Goal: Use online tool/utility: Utilize a website feature to perform a specific function

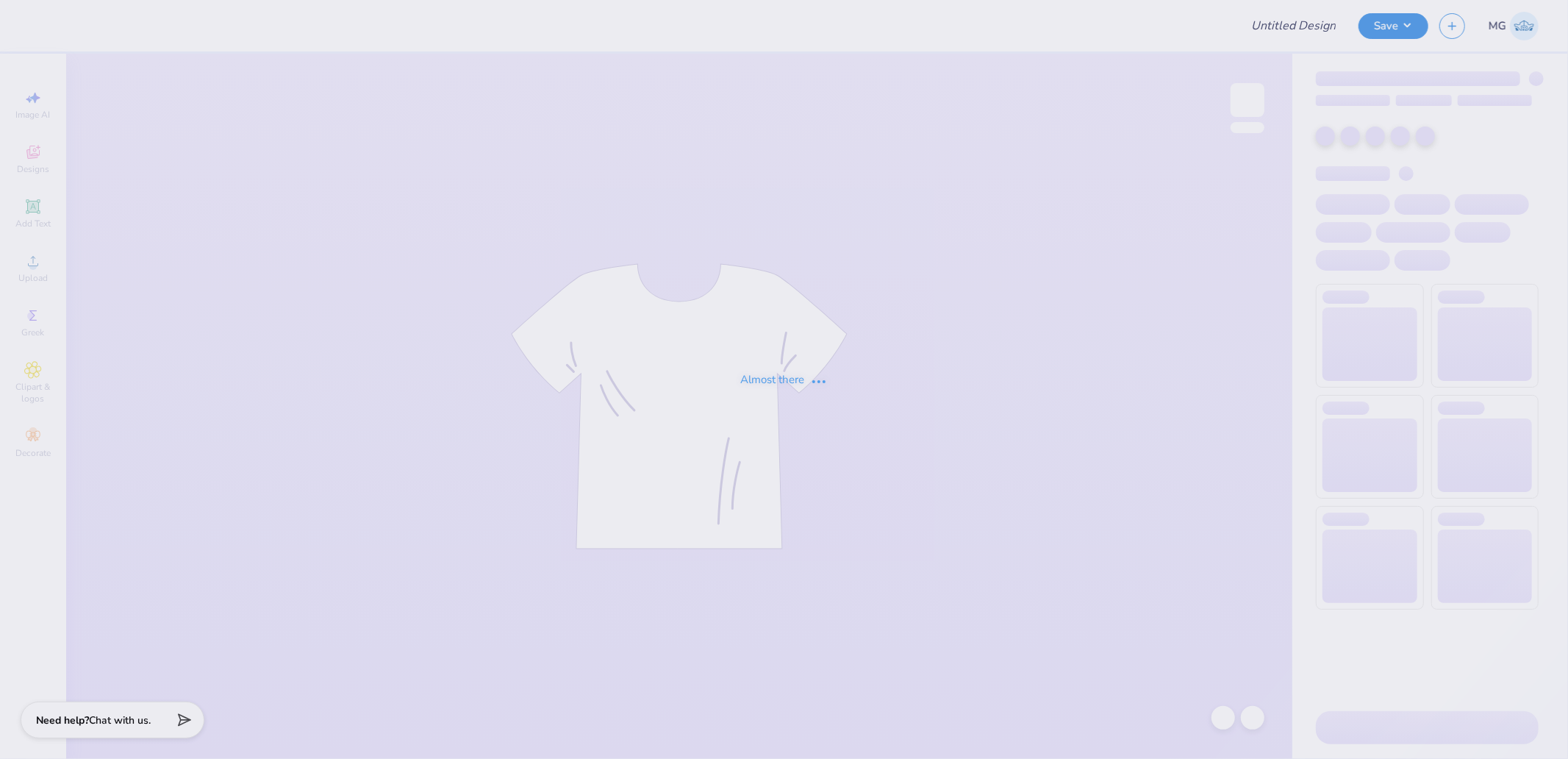
type input "Alumni Game shirts"
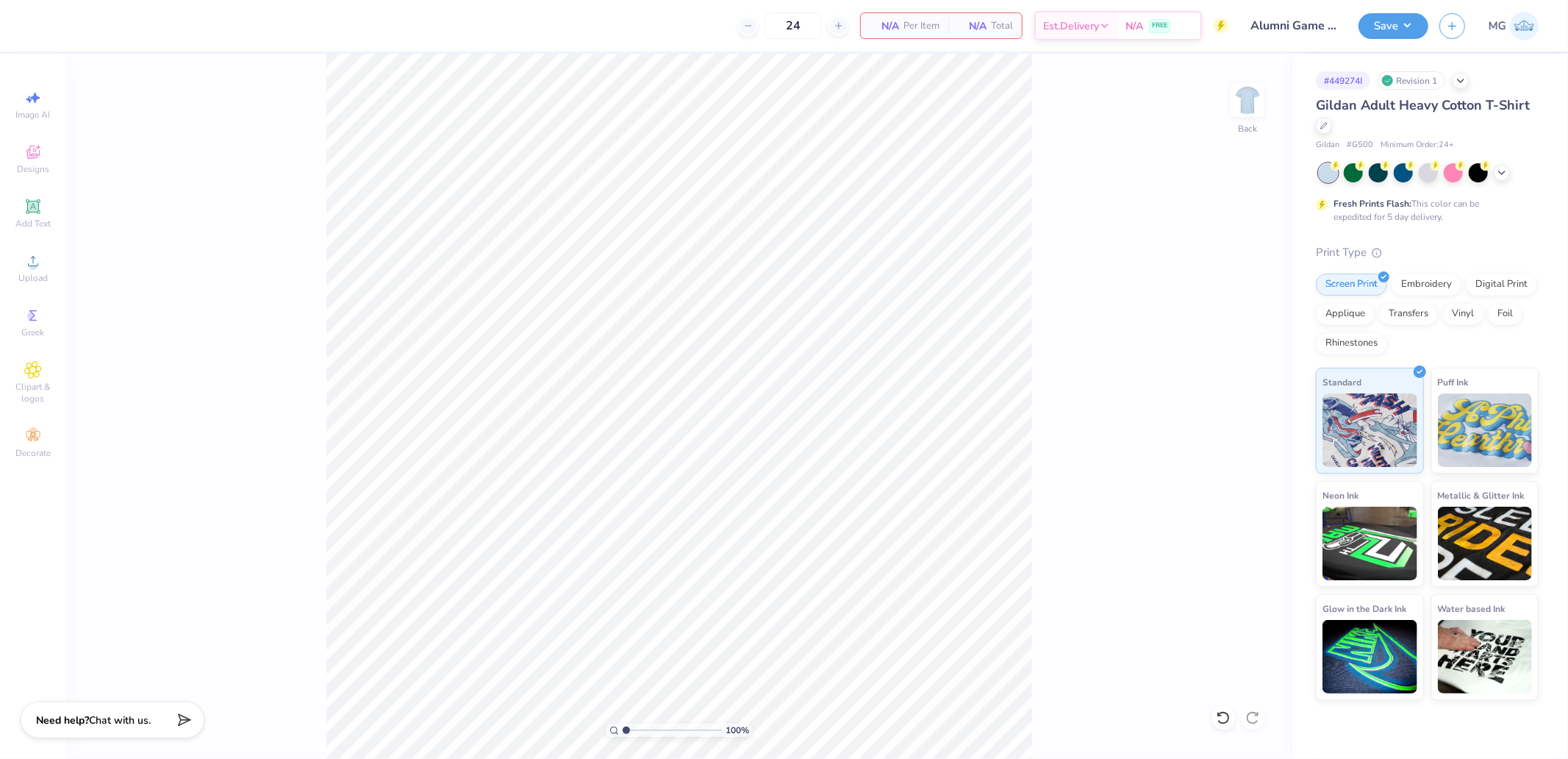
click at [1270, 107] on div "100 % Back" at bounding box center [679, 406] width 1226 height 705
click at [1251, 100] on img at bounding box center [1247, 100] width 59 height 59
click at [1237, 327] on input "11.80" at bounding box center [1237, 338] width 53 height 21
type input "12.00"
type input "12.16"
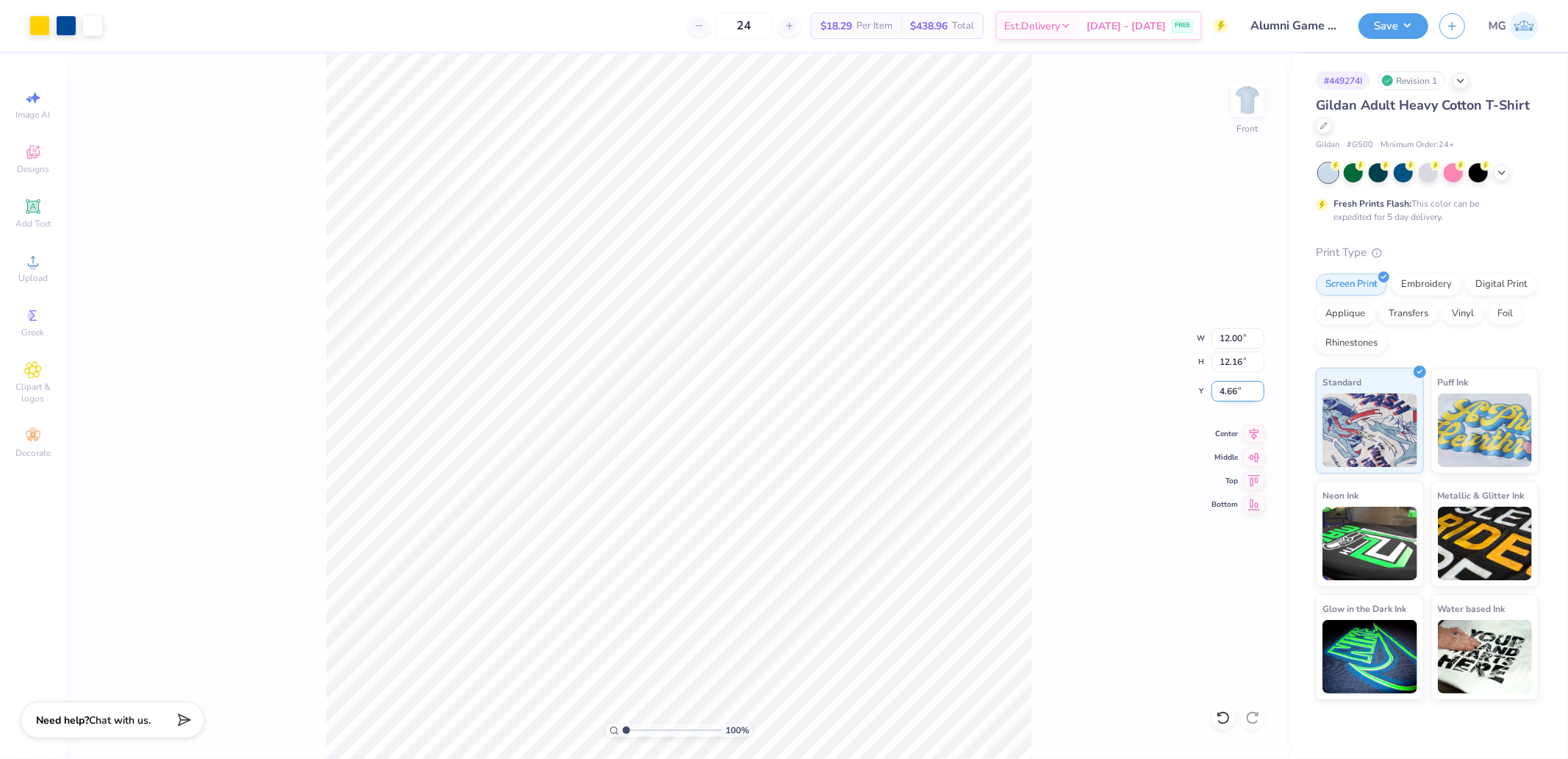
click at [1246, 395] on input "4.66" at bounding box center [1237, 391] width 53 height 21
type input "3.00"
click at [1217, 94] on div "100 % Front" at bounding box center [679, 406] width 1226 height 705
click at [1251, 92] on img at bounding box center [1247, 100] width 59 height 59
click at [40, 278] on span "Upload" at bounding box center [33, 277] width 29 height 12
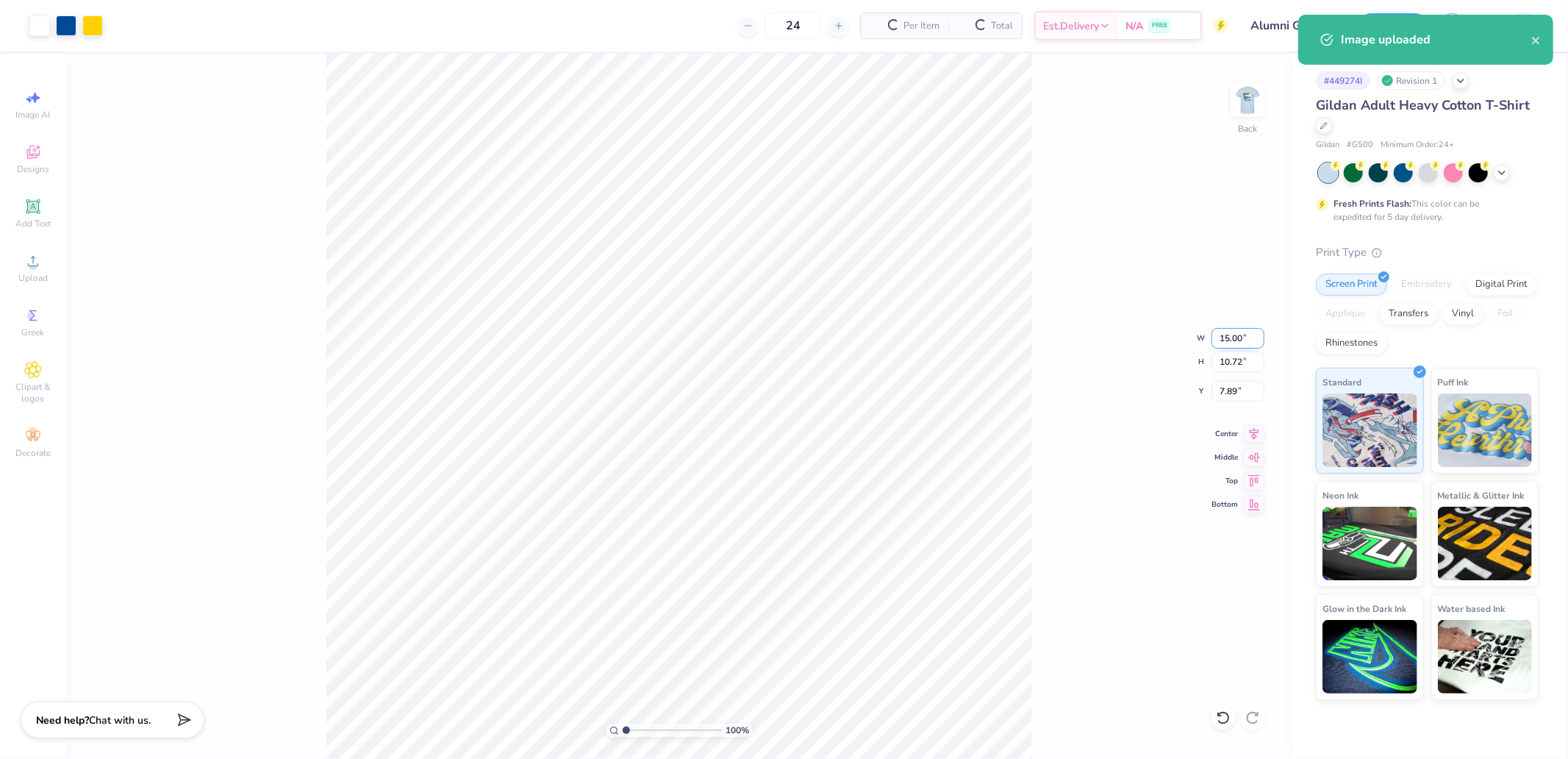
click at [1250, 335] on input "15.00" at bounding box center [1237, 338] width 53 height 21
type input "3.50"
type input "2.50"
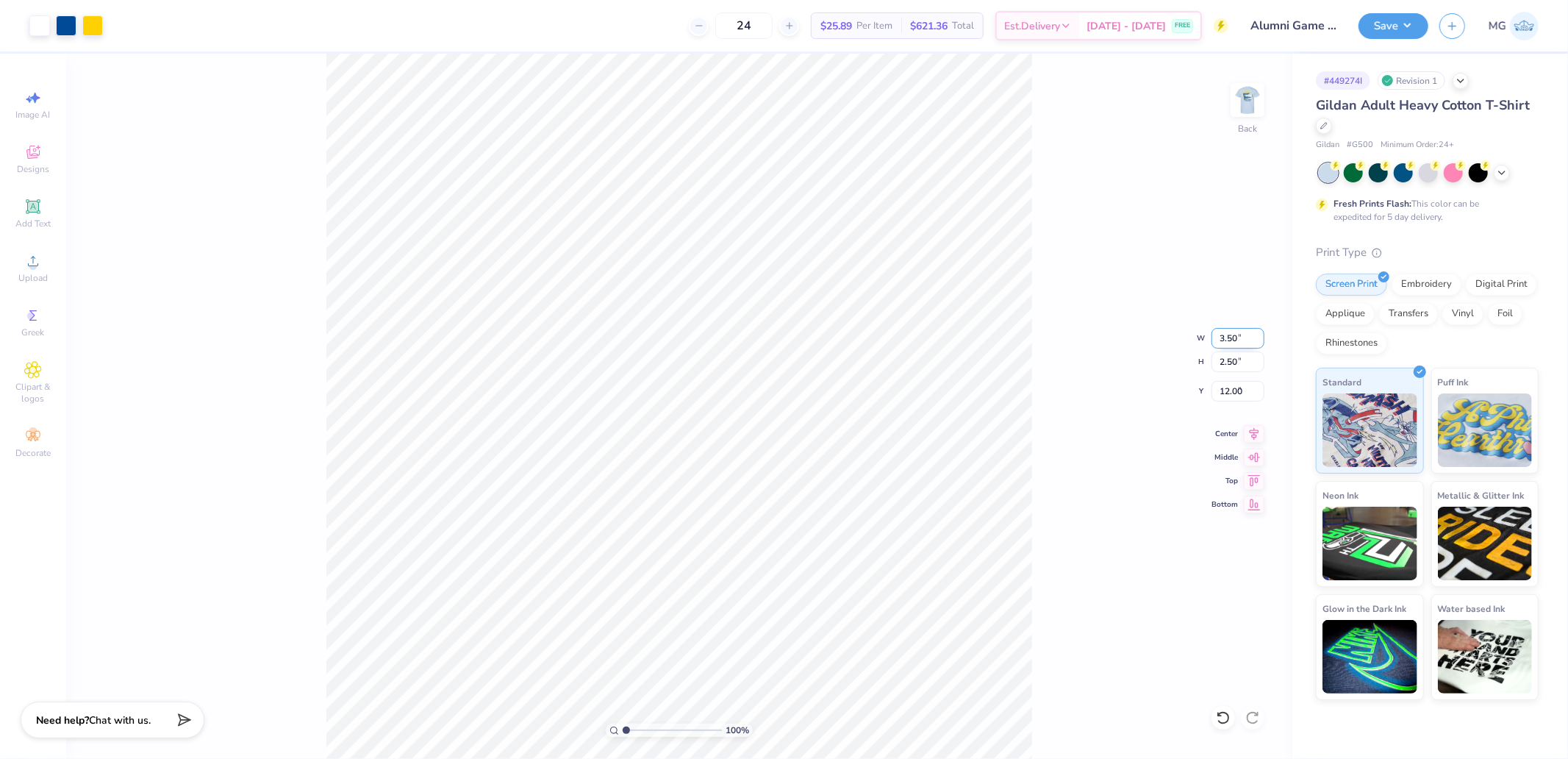
type input "3.00"
click at [31, 25] on div at bounding box center [39, 24] width 21 height 21
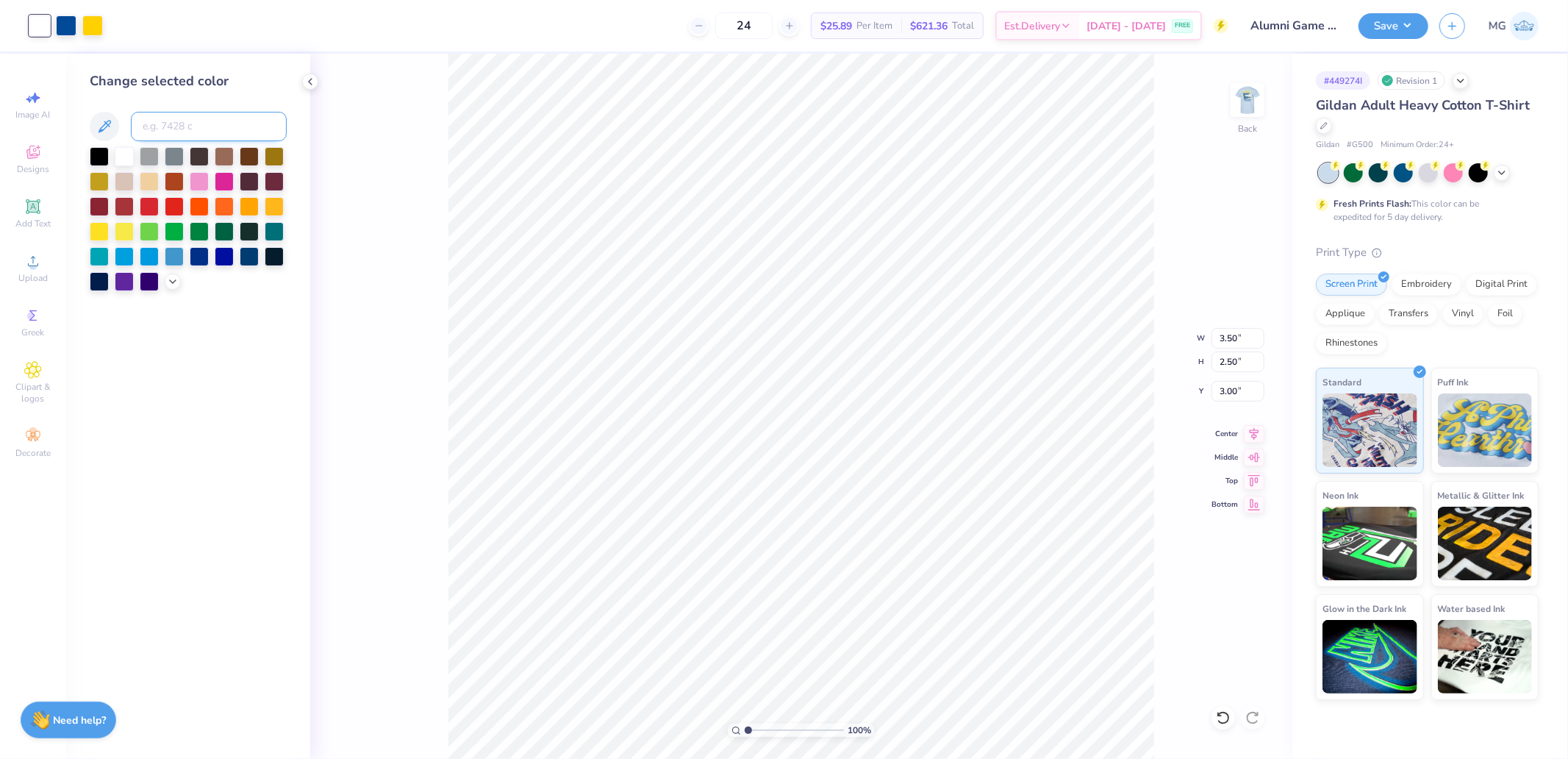
click at [215, 113] on input at bounding box center [209, 126] width 156 height 29
type input "2945"
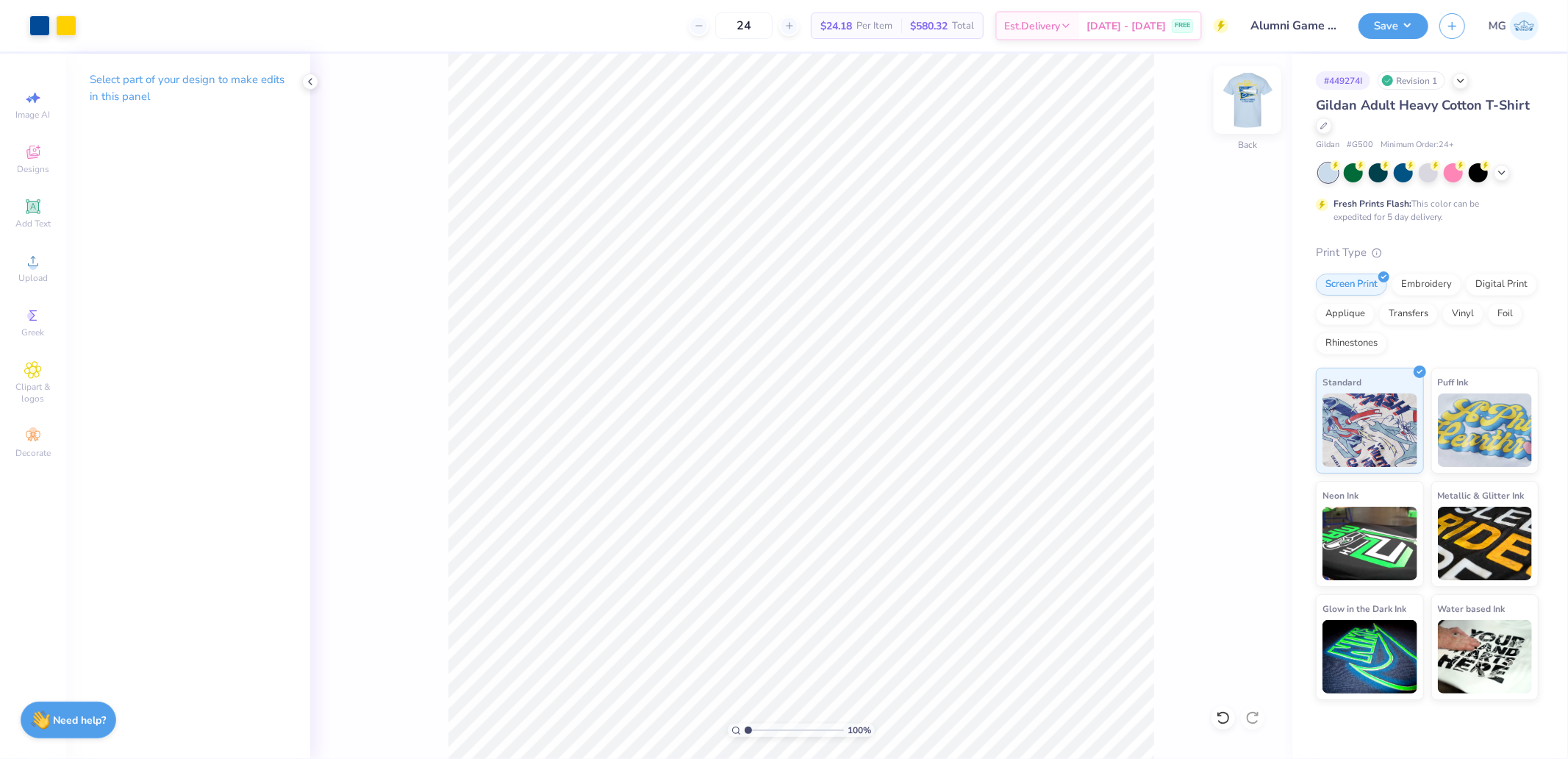
click at [1254, 103] on img at bounding box center [1247, 100] width 59 height 59
click at [1372, 23] on button "Save" at bounding box center [1393, 23] width 70 height 25
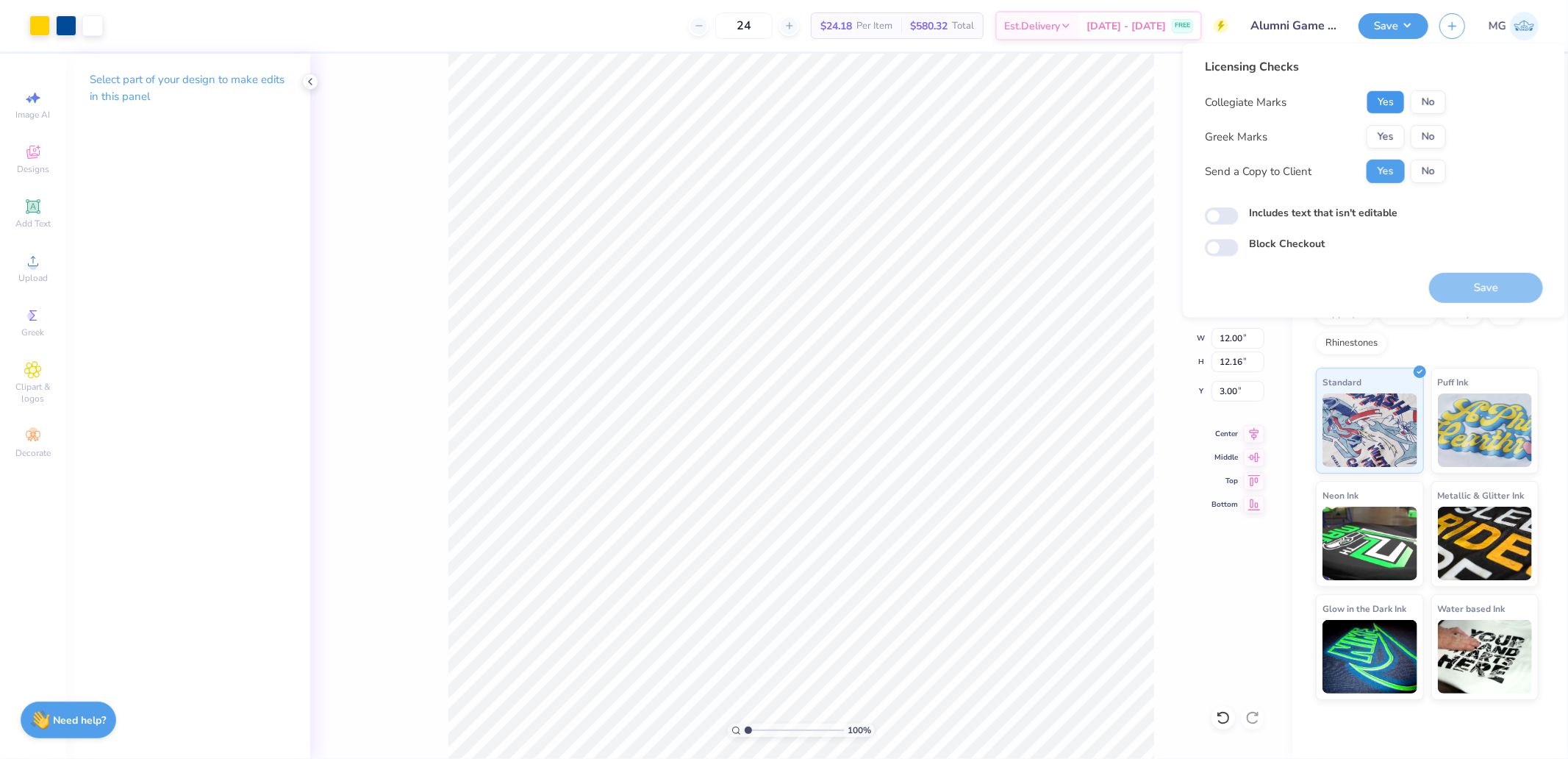
click at [1381, 96] on button "Yes" at bounding box center [1385, 102] width 39 height 24
click at [1413, 129] on button "No" at bounding box center [1429, 136] width 35 height 24
click at [1496, 287] on button "Save" at bounding box center [1486, 287] width 114 height 30
